Goal: Check status: Check status

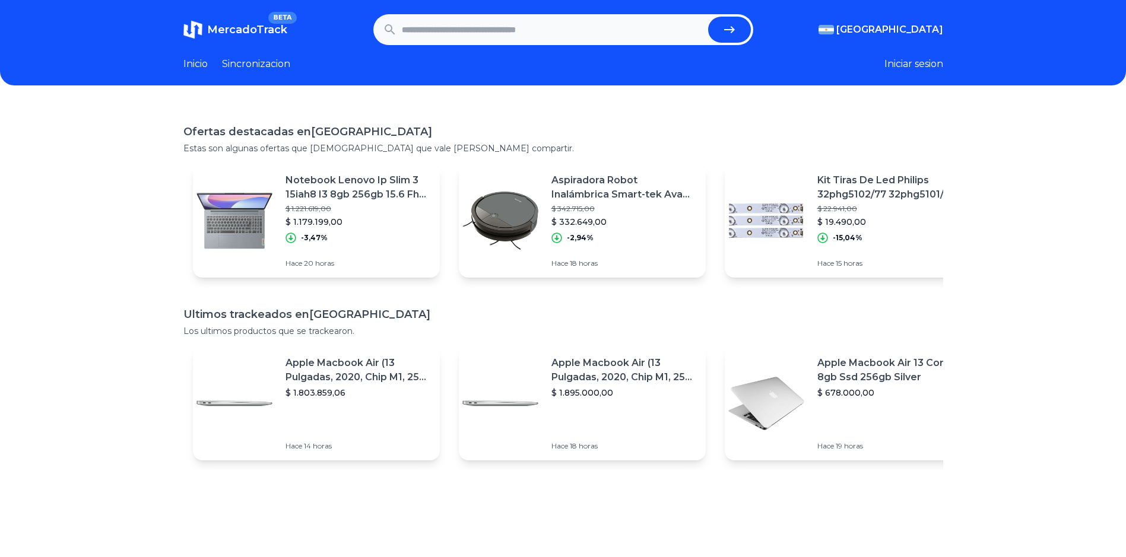
click at [441, 33] on input "text" at bounding box center [552, 30] width 301 height 26
paste input "**********"
click at [730, 27] on icon "submit" at bounding box center [729, 30] width 14 height 14
type input "**********"
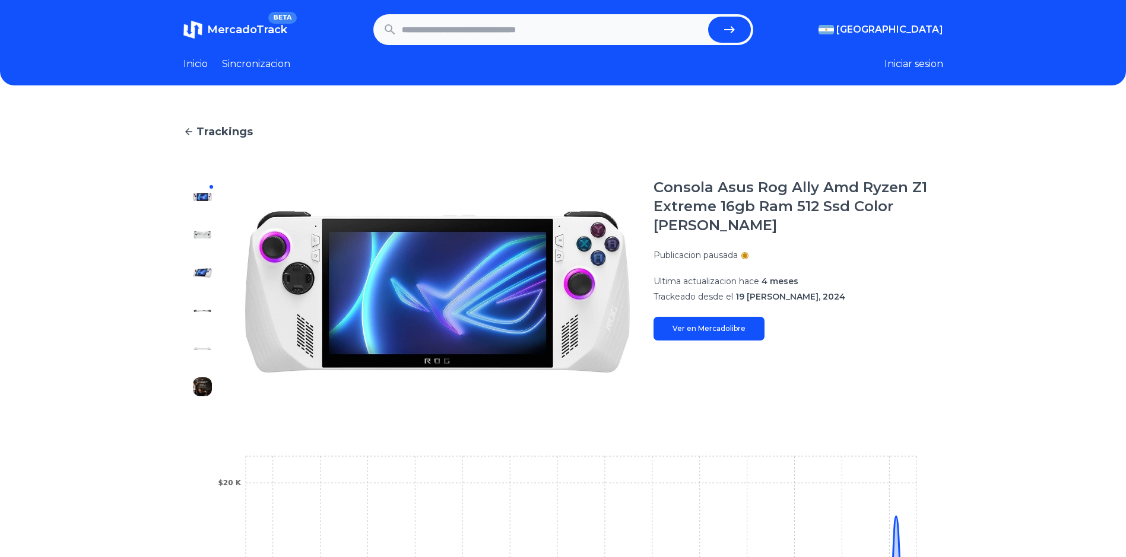
click at [0, 430] on html "MercadoTrack BETA Argentina Argentina Uruguay Mexico Chile Peru Venezuela Colom…" at bounding box center [563, 436] width 1126 height 872
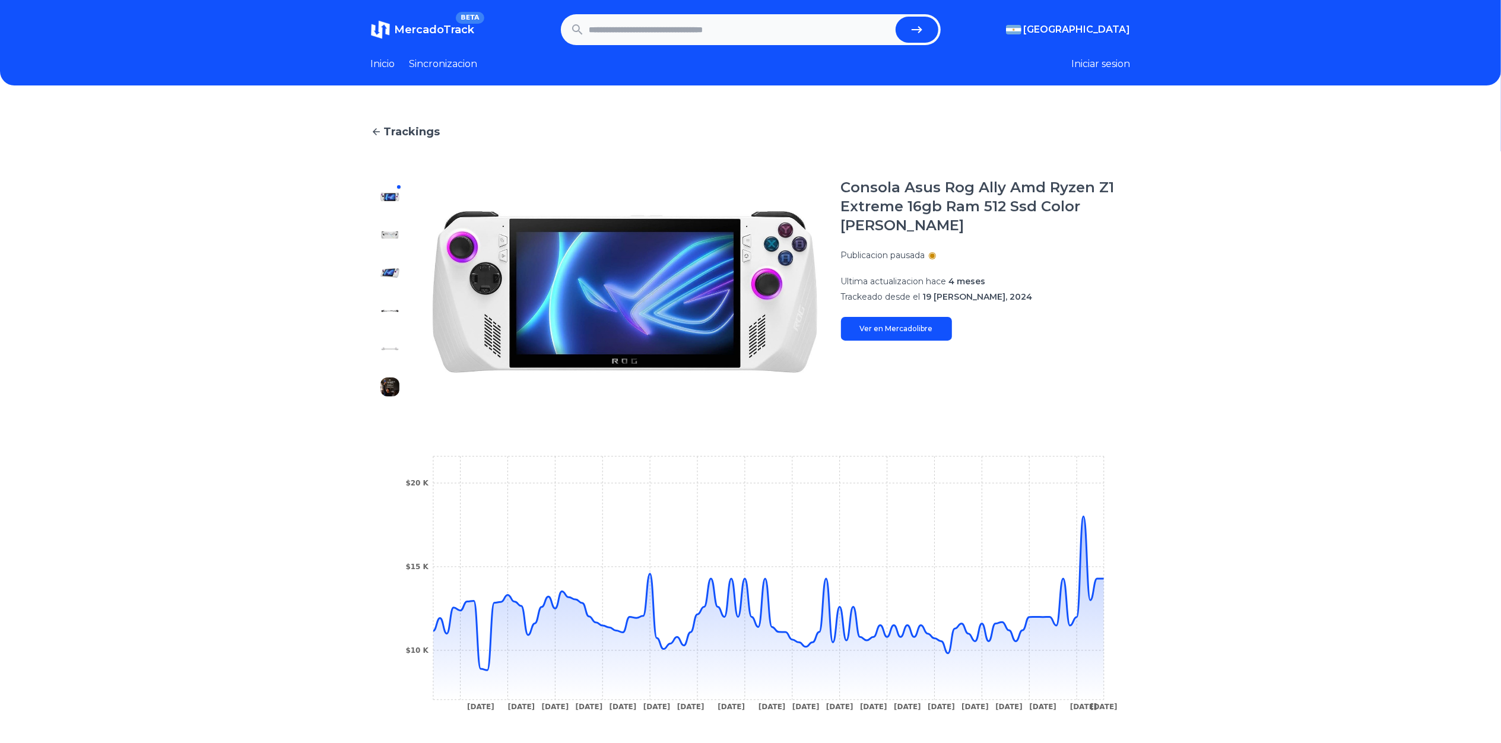
click at [5, 441] on div "Trackings Consola Asus Rog Ally Amd Ryzen Z1 Extreme 16gb Ram 512 Ssd Color [PE…" at bounding box center [750, 475] width 1501 height 743
click at [0, 430] on html "MercadoTrack BETA [GEOGRAPHIC_DATA] [GEOGRAPHIC_DATA] [GEOGRAPHIC_DATA] [GEOGRA…" at bounding box center [750, 478] width 1501 height 956
click at [917, 256] on p "Publicacion pausada" at bounding box center [883, 255] width 84 height 12
click at [925, 252] on p "Publicacion pausada" at bounding box center [883, 255] width 84 height 12
click at [774, 15] on form at bounding box center [751, 29] width 380 height 31
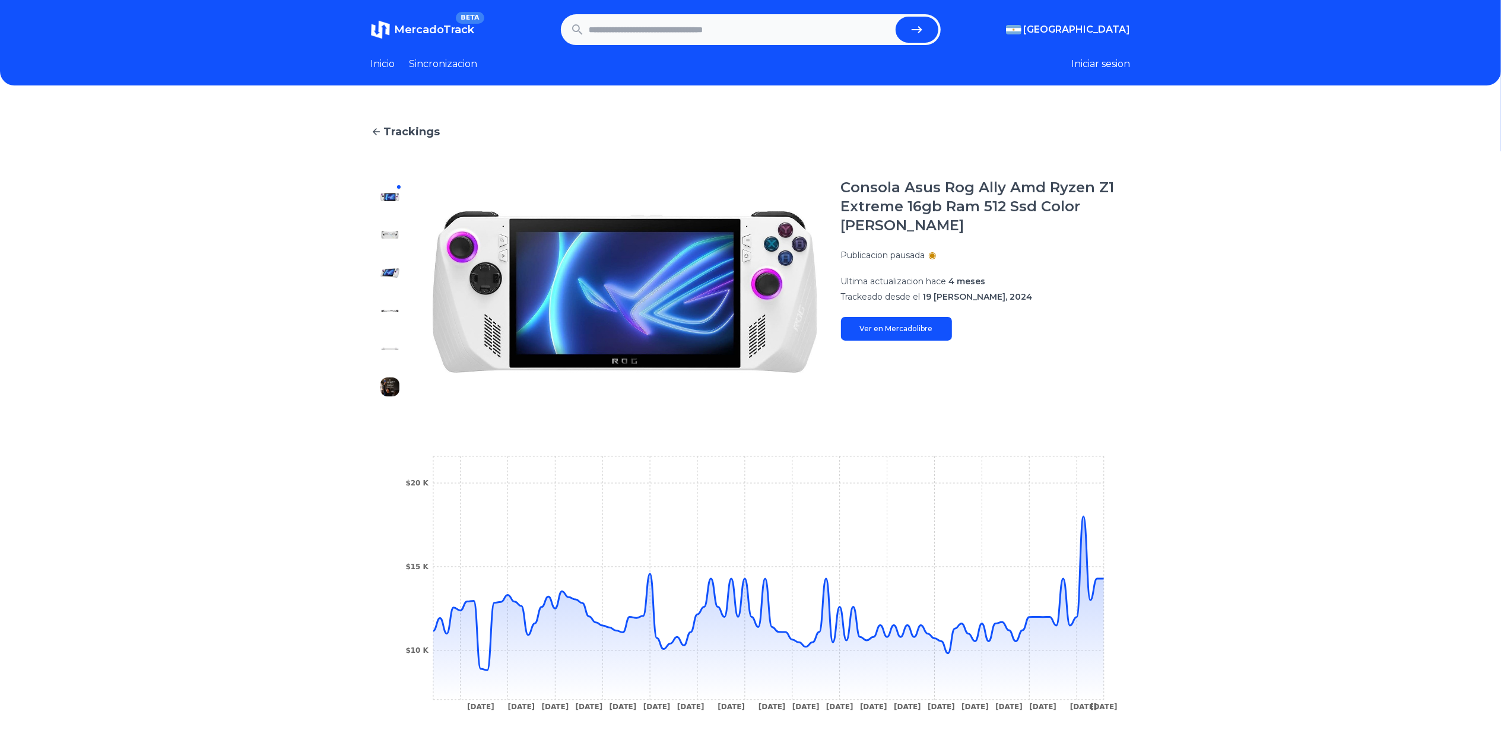
click at [794, 15] on form at bounding box center [751, 29] width 380 height 31
click at [781, 27] on input "text" at bounding box center [739, 30] width 301 height 26
paste input "**********"
click at [930, 31] on button "submit" at bounding box center [916, 30] width 43 height 26
type input "**********"
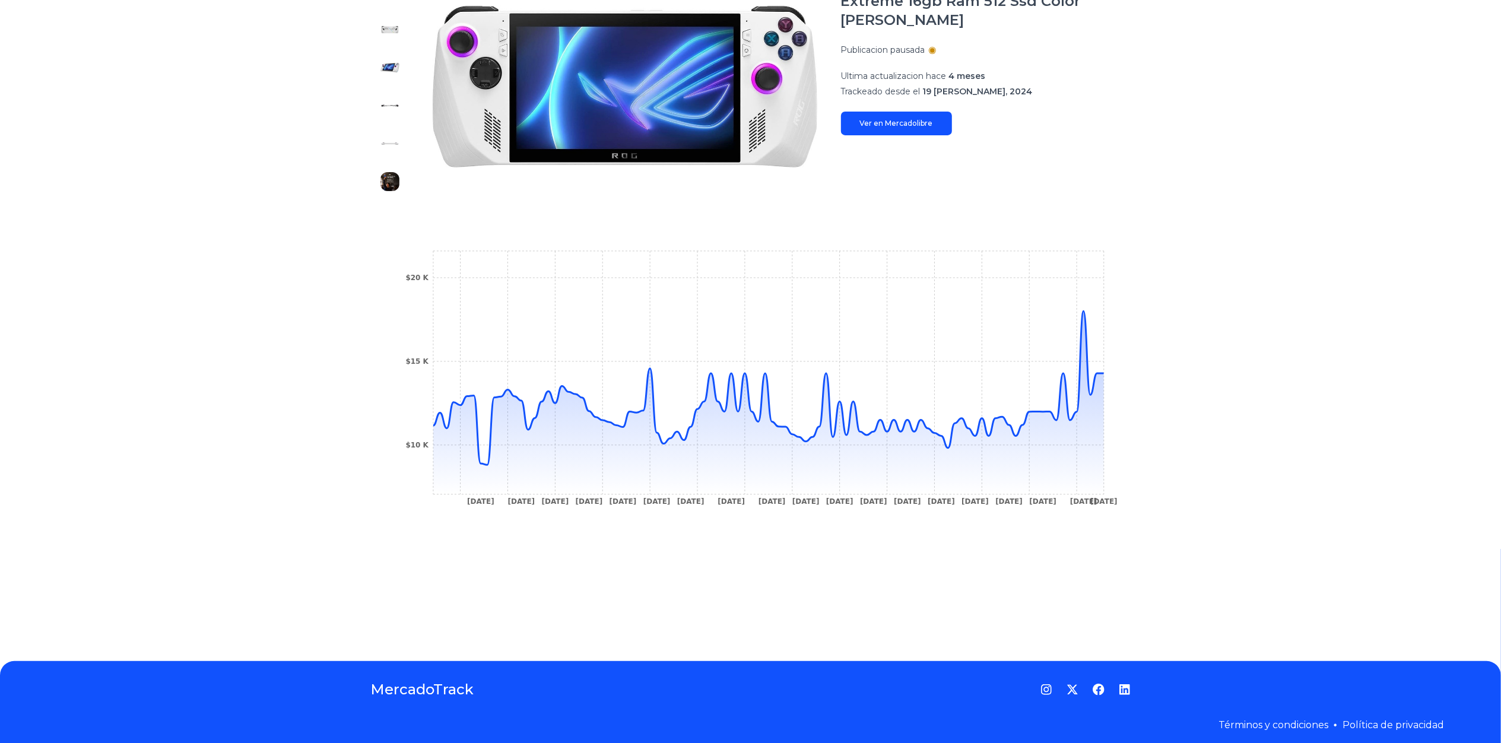
scroll to position [225, 0]
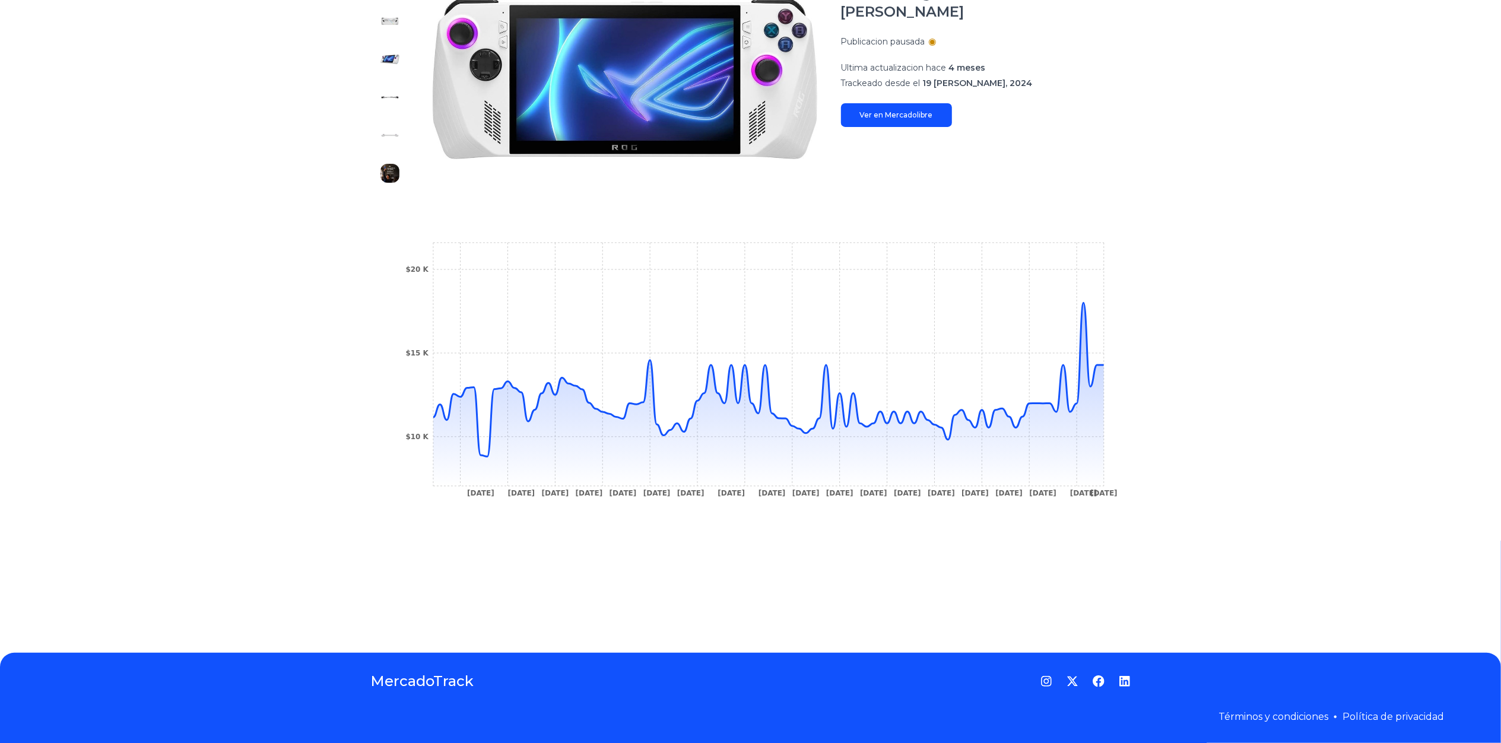
click at [913, 103] on link "Ver en Mercadolibre" at bounding box center [896, 115] width 111 height 24
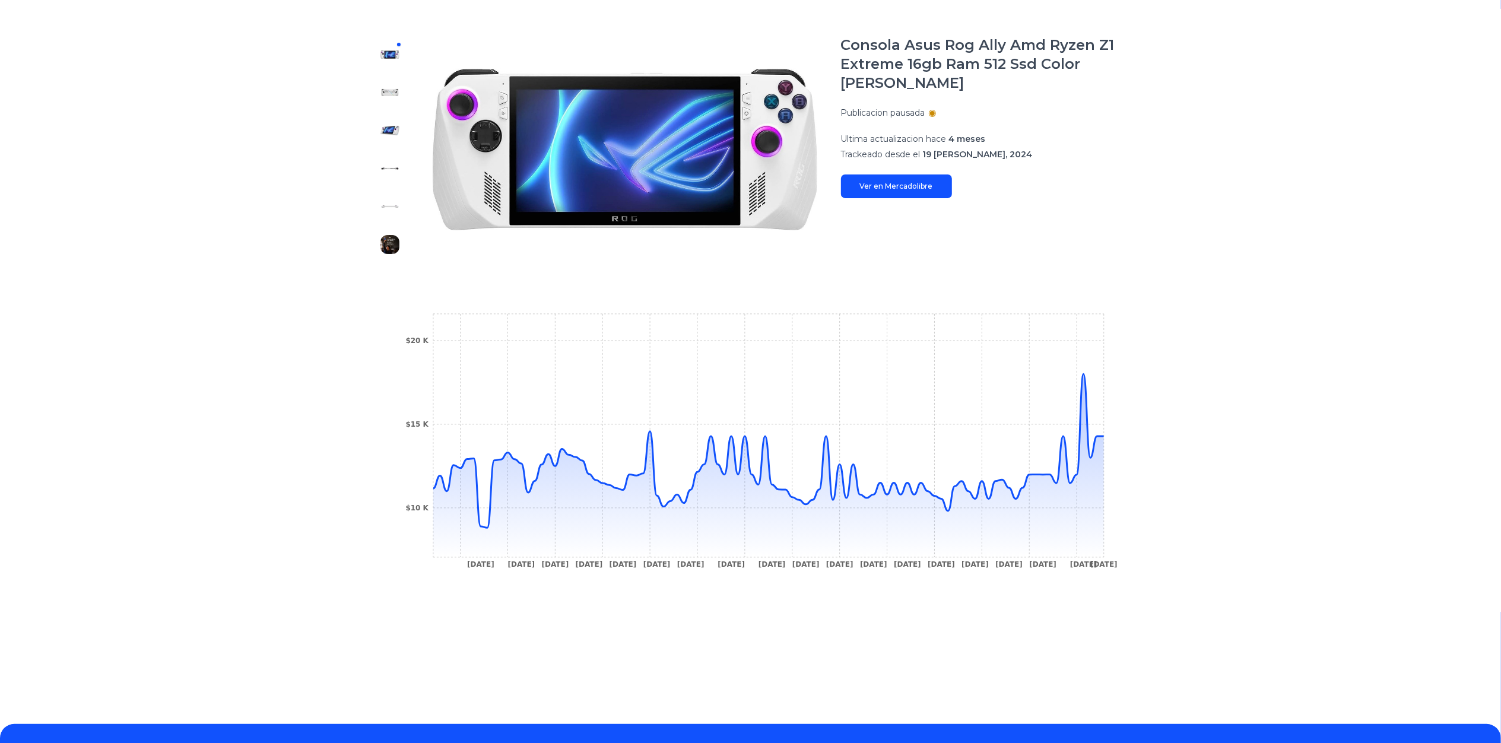
scroll to position [158, 0]
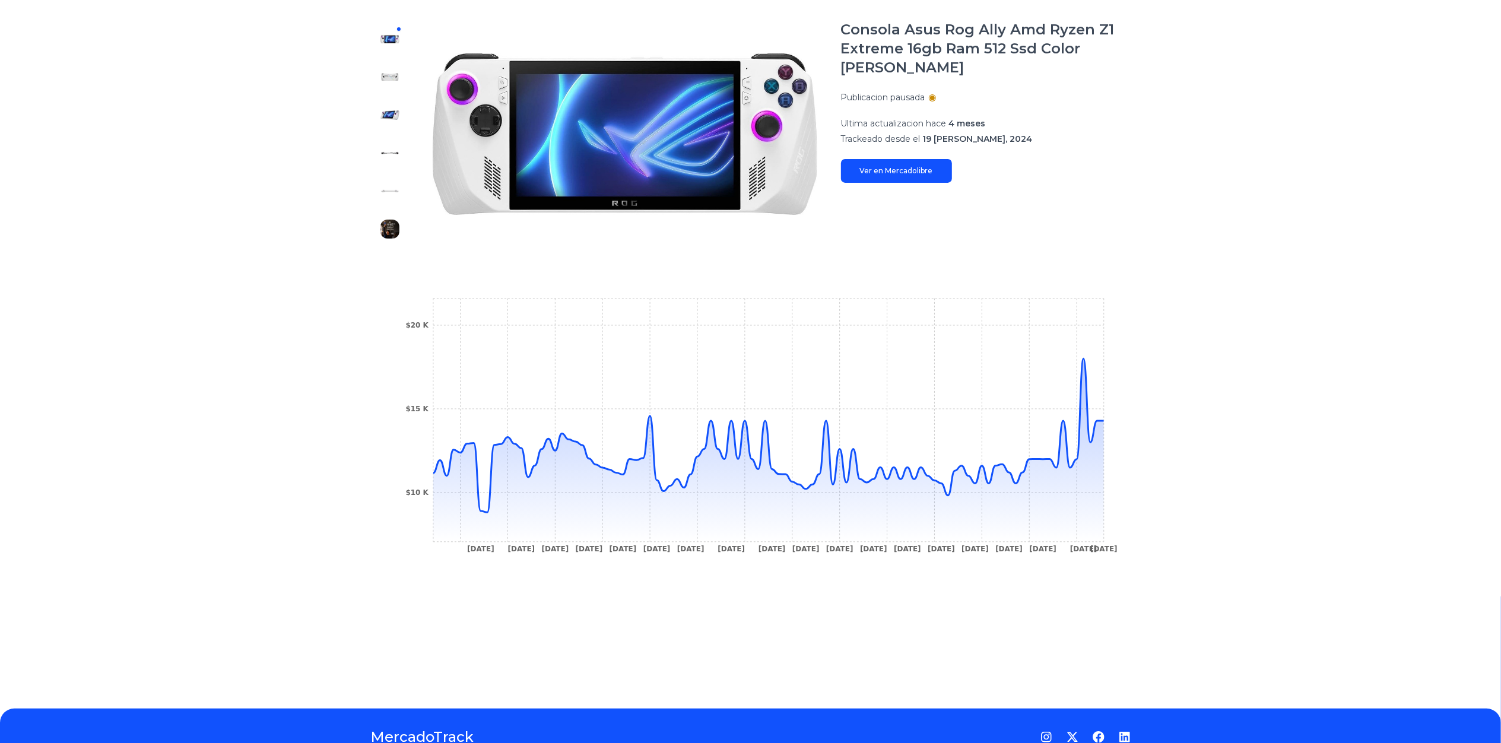
click at [95, 475] on div "Trackings Consola Asus Rog Ally Amd Ryzen Z1 Extreme 16gb Ram 512 Ssd Color [PE…" at bounding box center [750, 318] width 1501 height 743
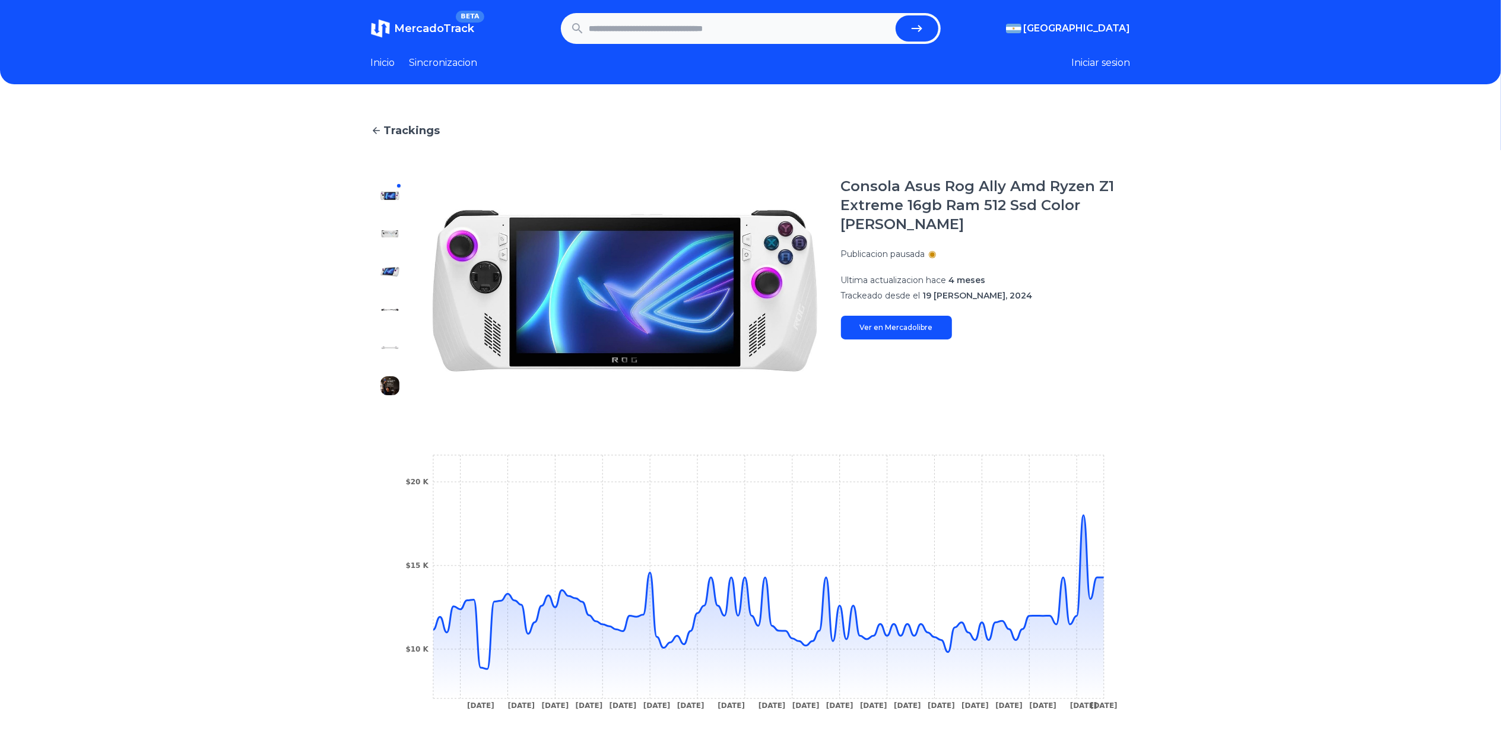
scroll to position [0, 0]
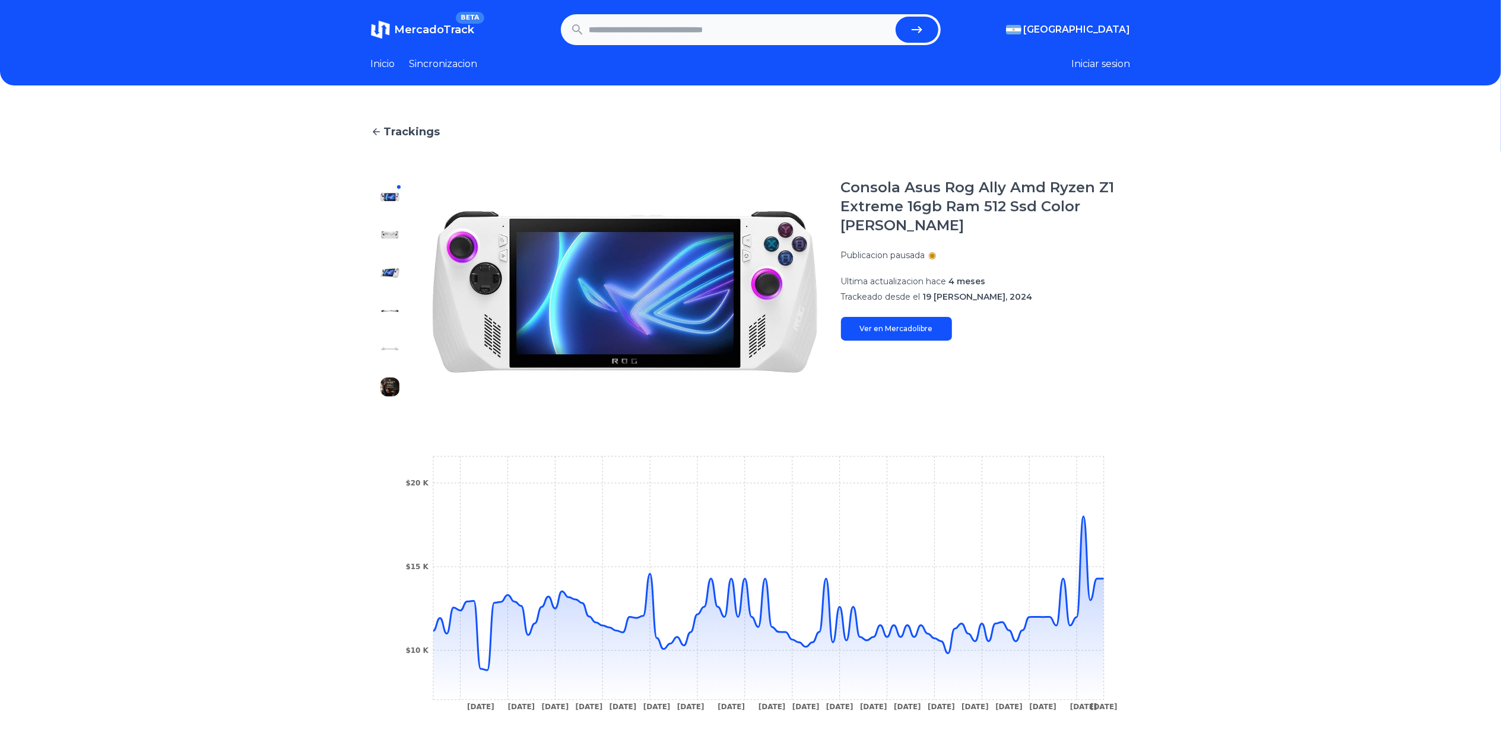
click at [393, 235] on img at bounding box center [389, 234] width 19 height 19
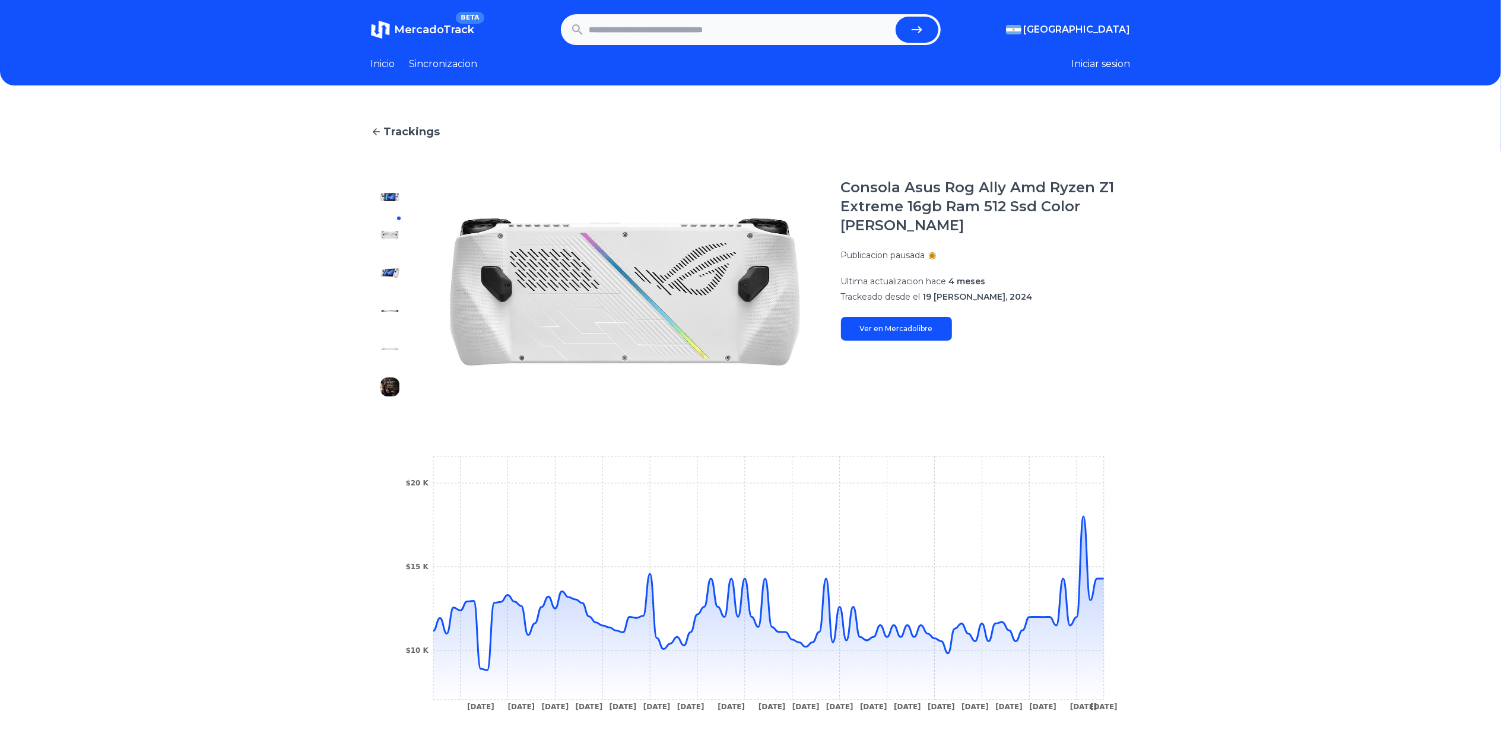
click at [393, 273] on img at bounding box center [389, 272] width 19 height 19
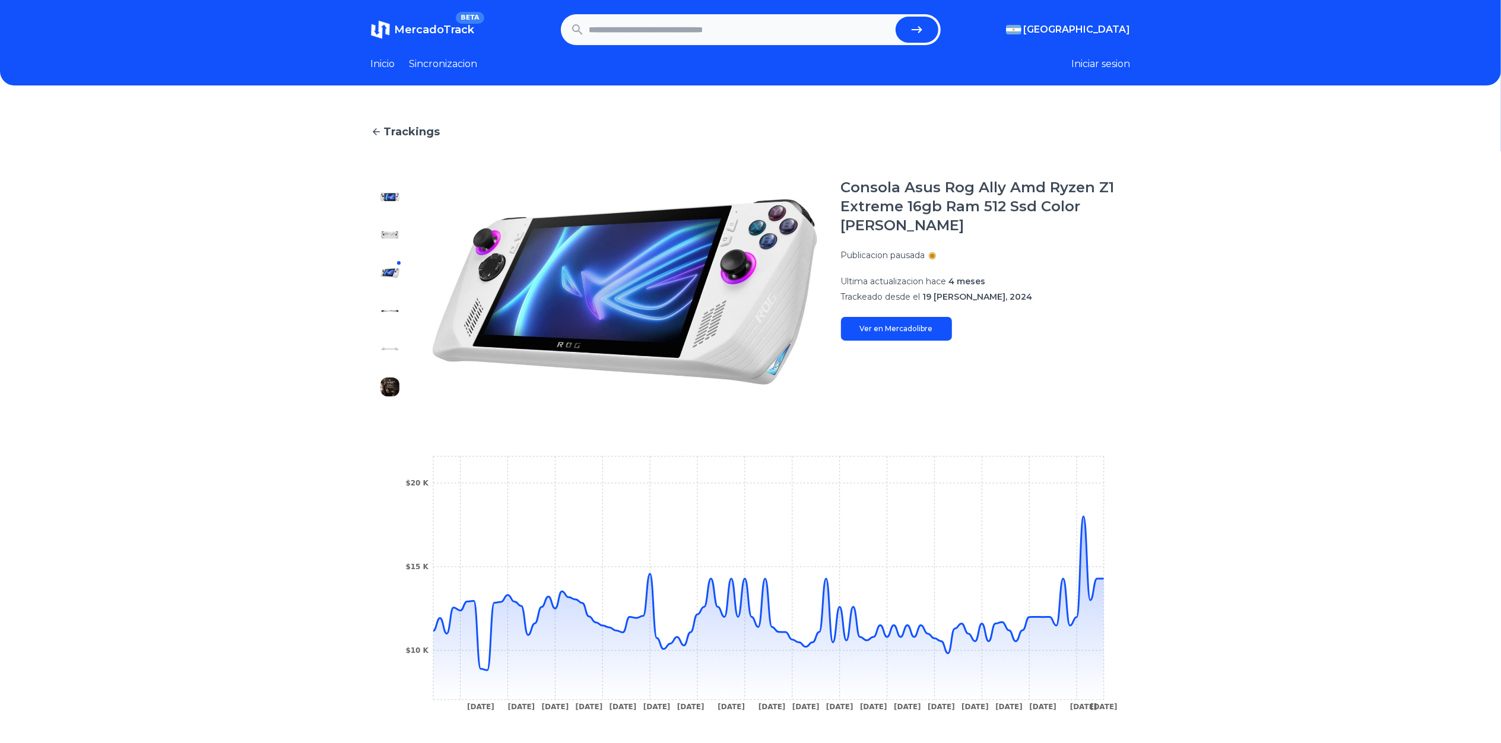
click at [385, 324] on div at bounding box center [390, 292] width 38 height 228
click at [392, 369] on div at bounding box center [390, 292] width 38 height 228
click at [392, 382] on img at bounding box center [389, 386] width 19 height 19
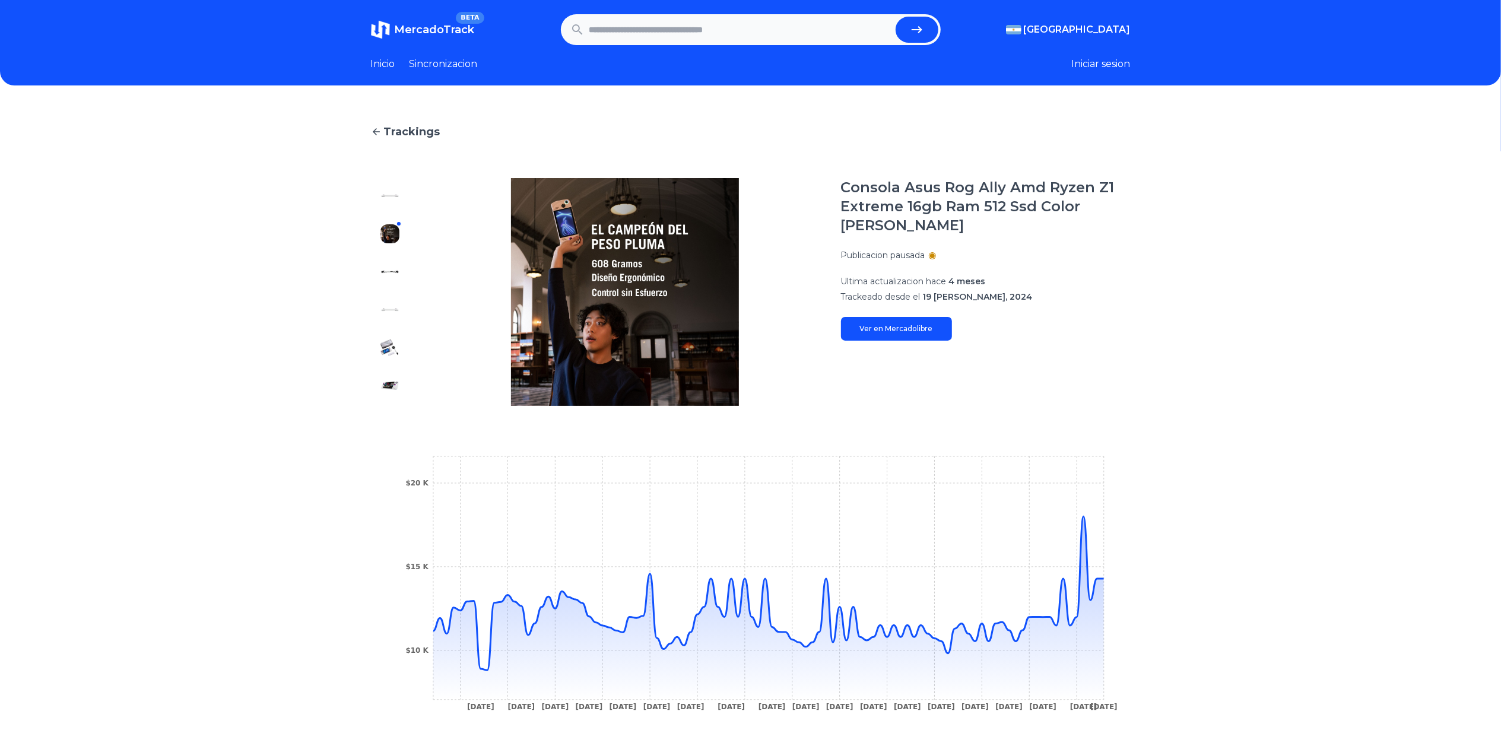
scroll to position [158, 0]
drag, startPoint x: 62, startPoint y: 399, endPoint x: 74, endPoint y: 395, distance: 12.0
click at [62, 399] on div "Trackings Consola Asus Rog Ally Amd Ryzen Z1 Extreme 16gb Ram 512 Ssd Color [PE…" at bounding box center [750, 475] width 1501 height 743
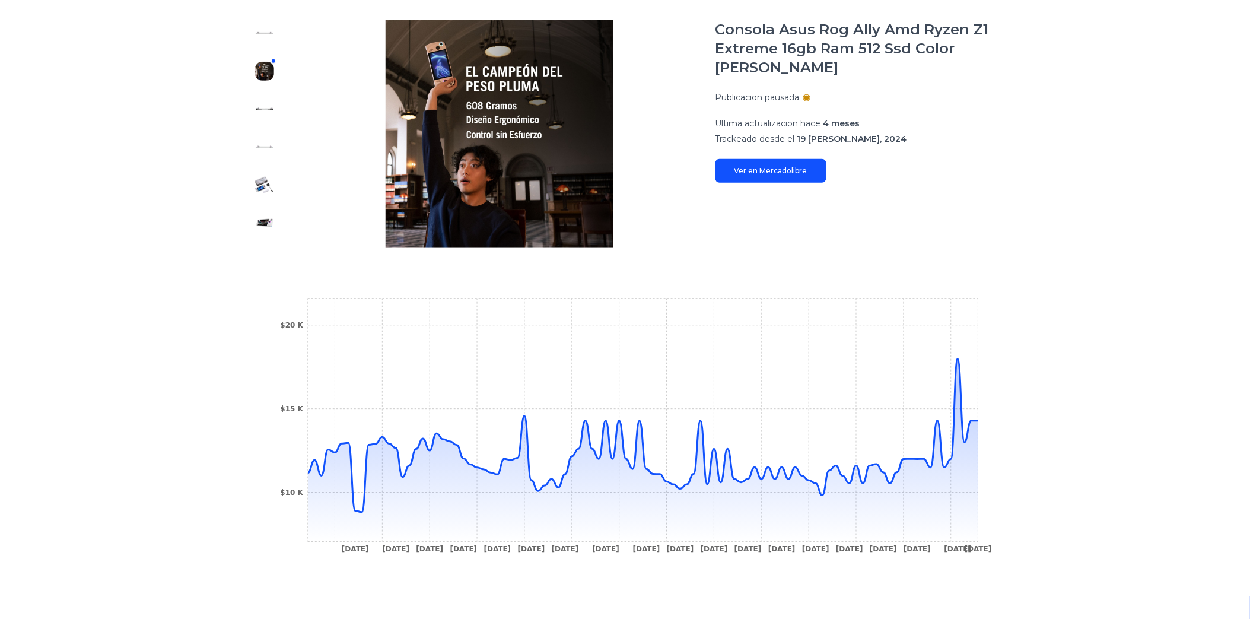
drag, startPoint x: 0, startPoint y: 414, endPoint x: 107, endPoint y: 186, distance: 252.2
click at [0, 414] on html "MercadoTrack BETA [GEOGRAPHIC_DATA] [GEOGRAPHIC_DATA] [GEOGRAPHIC_DATA] [GEOGRA…" at bounding box center [625, 278] width 1250 height 872
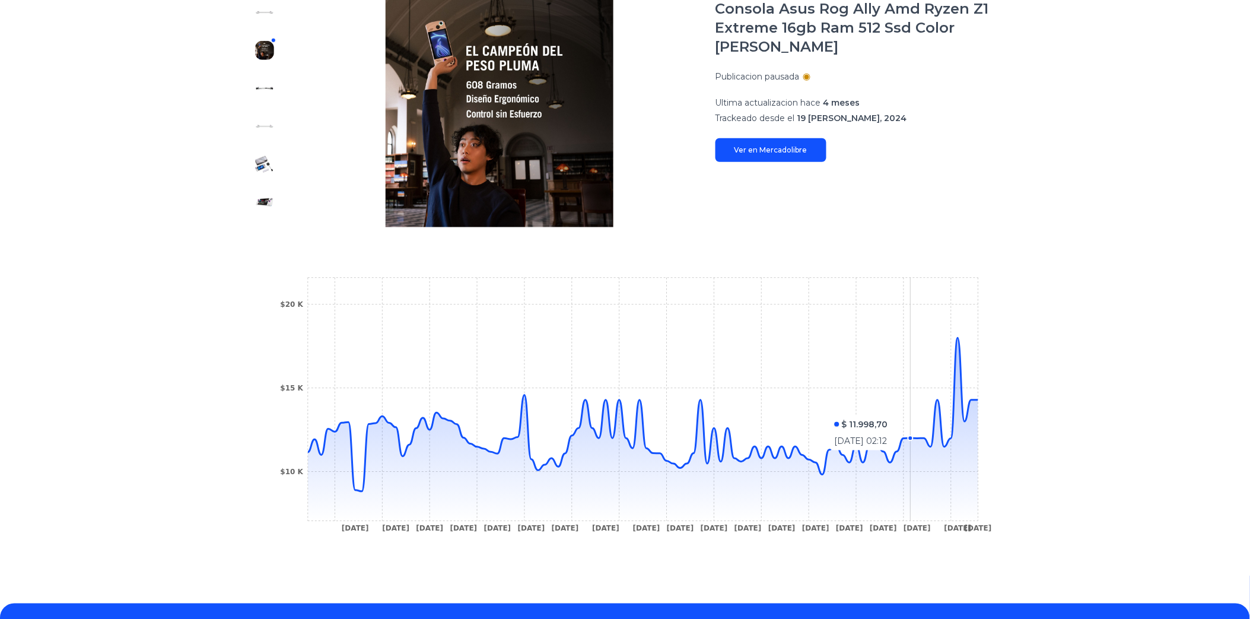
scroll to position [253, 0]
